Goal: Navigation & Orientation: Find specific page/section

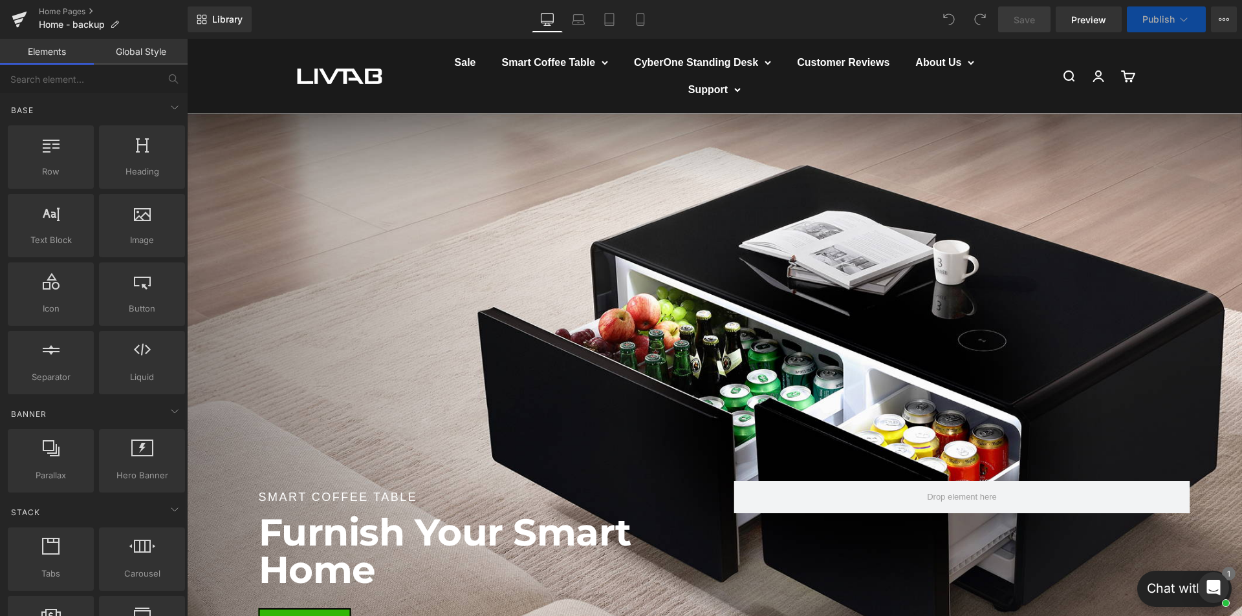
click at [464, 87] on nav "Sale Smart Coffee Table LT90 Pro LT60 LT135 LT90 FreezerX CyberOne Standing Des…" at bounding box center [714, 75] width 588 height 43
click at [725, 91] on summary "Support" at bounding box center [714, 89] width 52 height 17
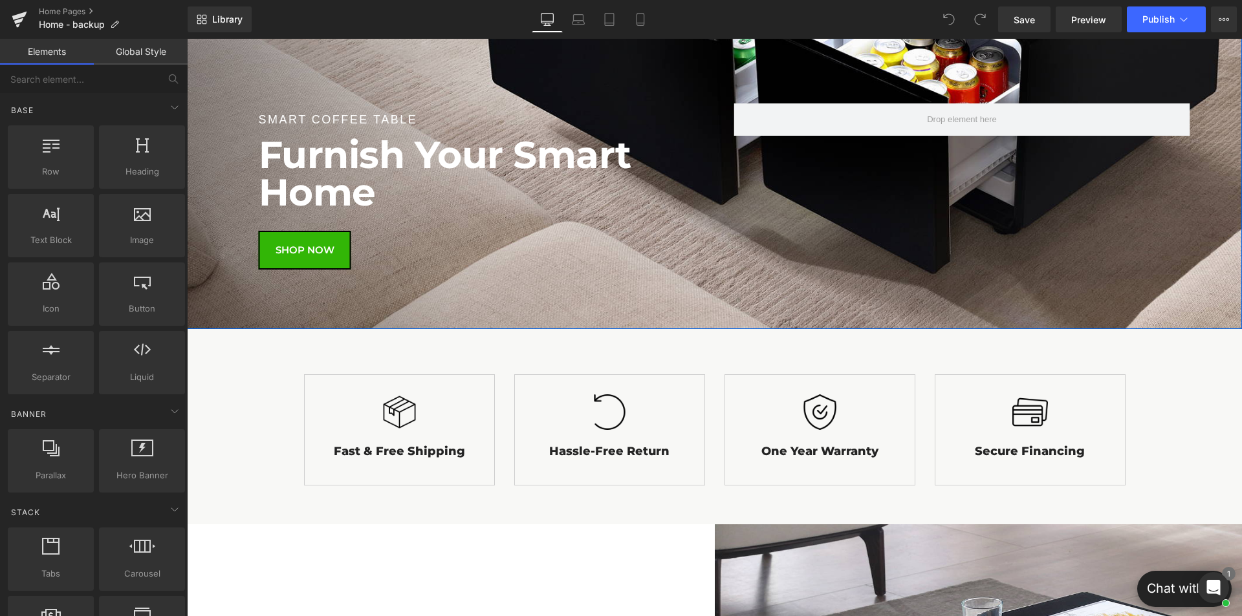
scroll to position [517, 0]
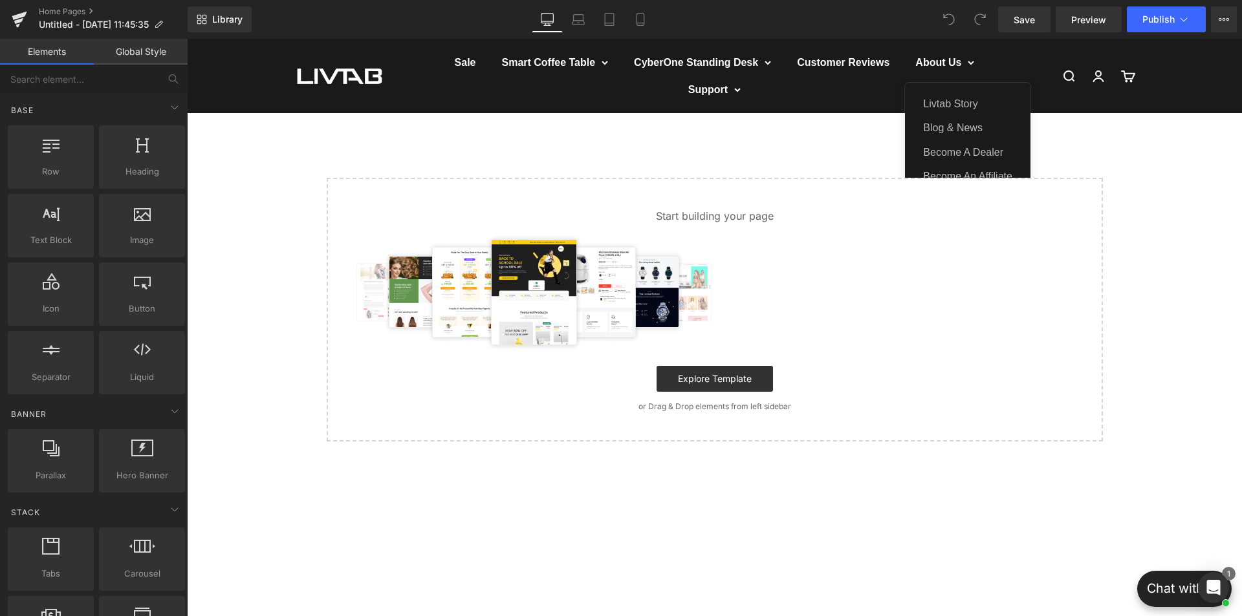
click at [806, 83] on nav "Sale Smart Coffee Table LT90 Pro LT60 LT135 LT90 FreezerX CyberOne Standing Des…" at bounding box center [714, 75] width 588 height 43
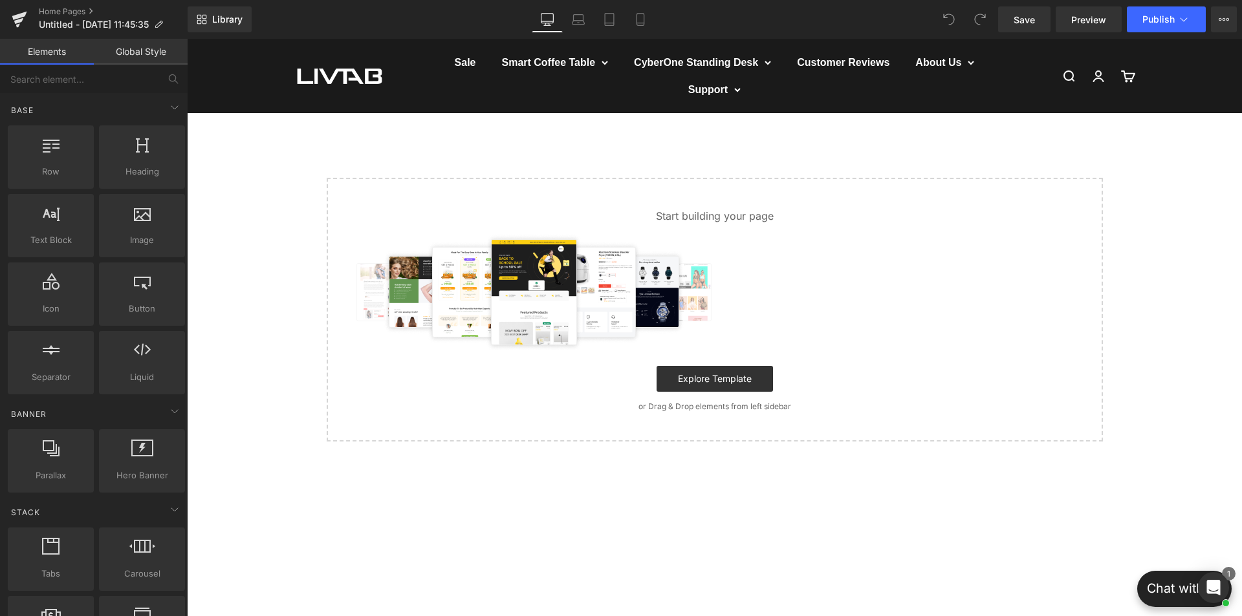
click at [414, 62] on div "Open navigation menu Open search Sale Smart Coffee Table LT90 Pro LT60 LT135 LT…" at bounding box center [714, 76] width 1055 height 74
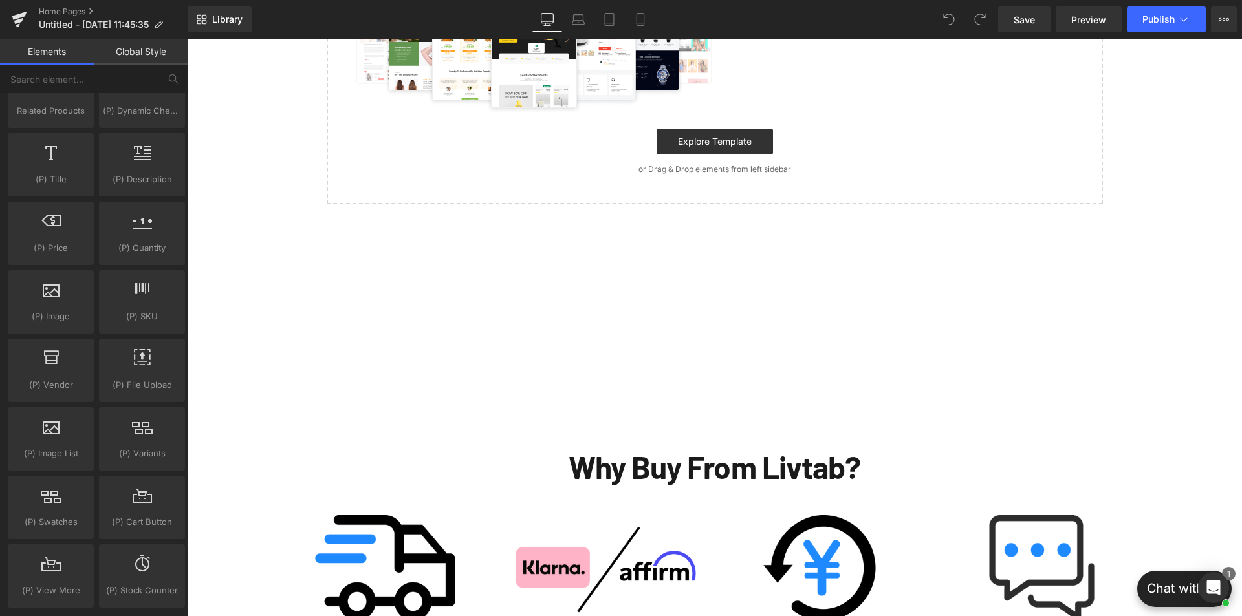
scroll to position [88, 0]
